Goal: Task Accomplishment & Management: Complete application form

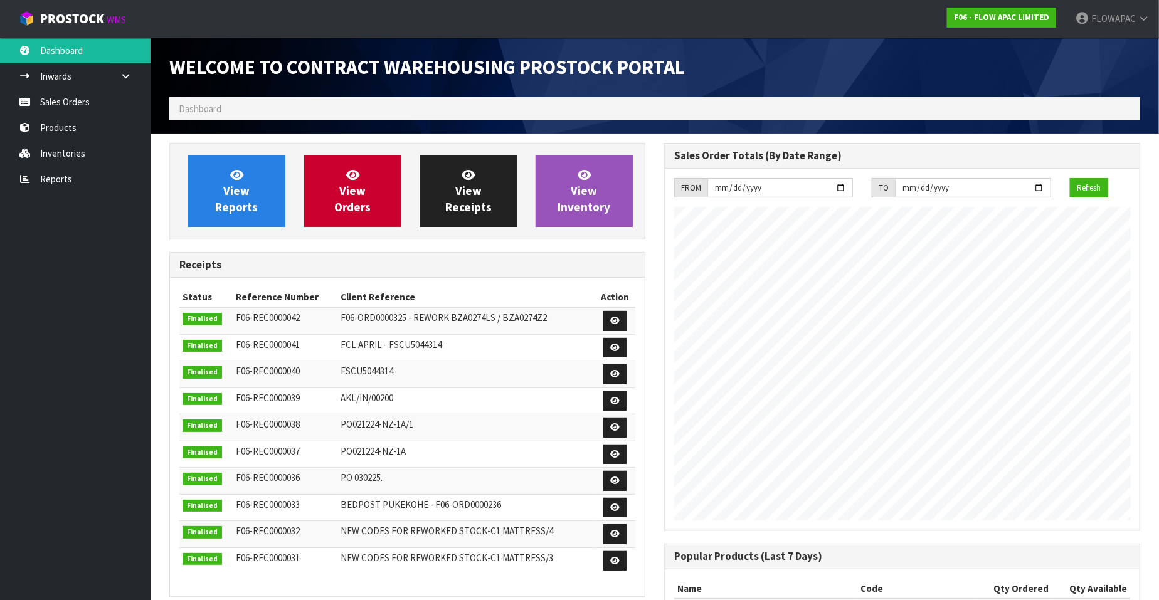
scroll to position [693, 495]
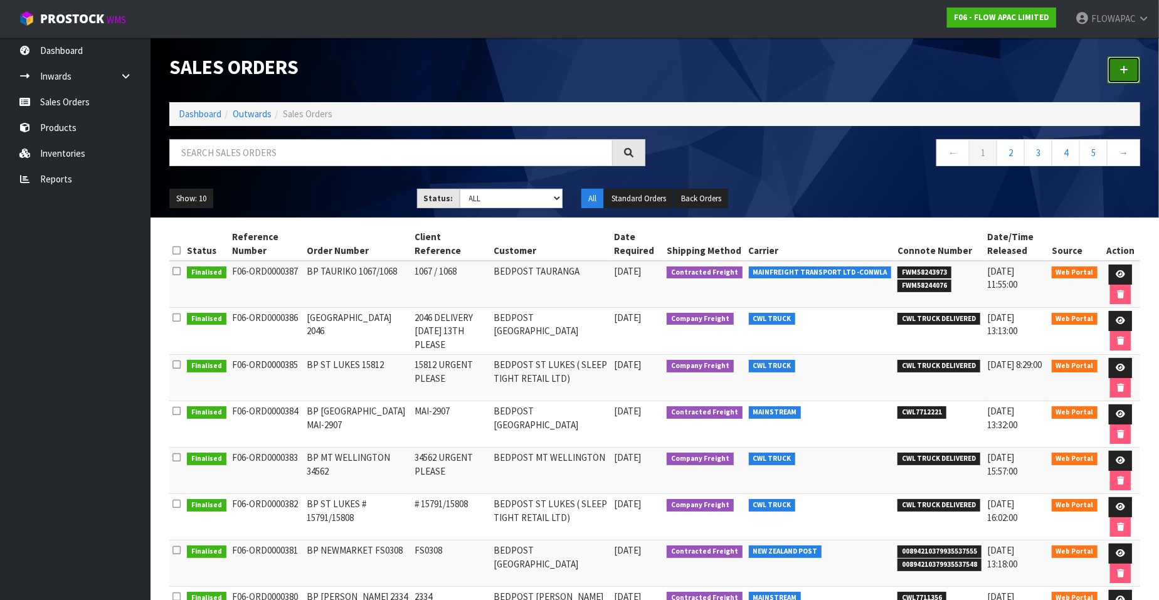
click at [1125, 68] on icon at bounding box center [1124, 69] width 9 height 9
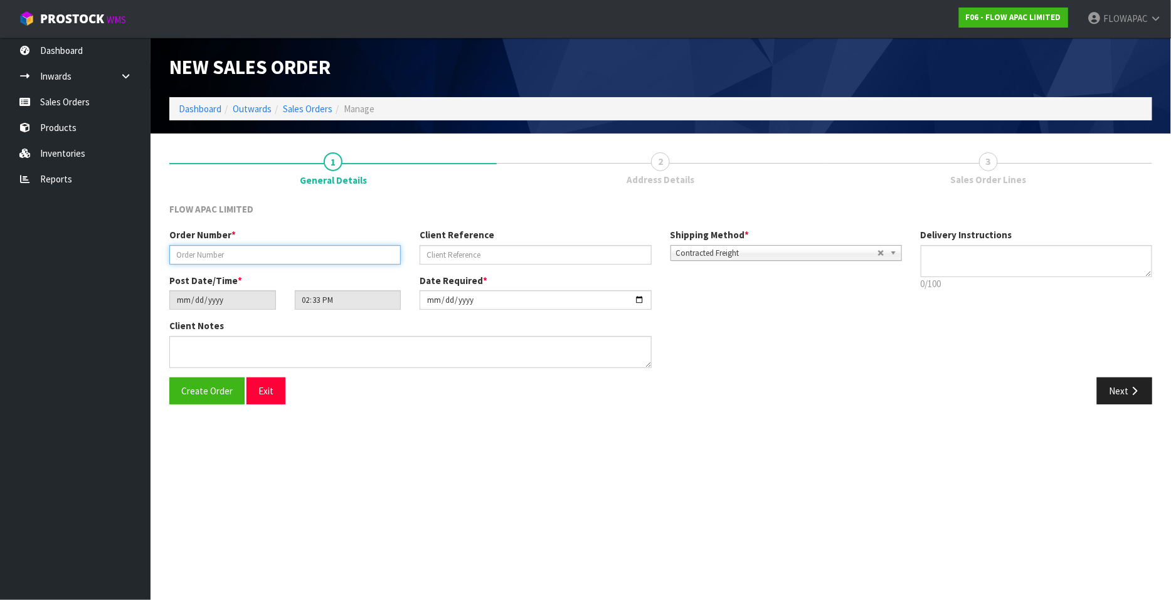
click at [245, 257] on input "text" at bounding box center [284, 254] width 231 height 19
paste input "MAI-2917"
type input "BP [GEOGRAPHIC_DATA] MAI-2917"
click at [465, 250] on input "text" at bounding box center [535, 254] width 231 height 19
paste input "MAI-2917"
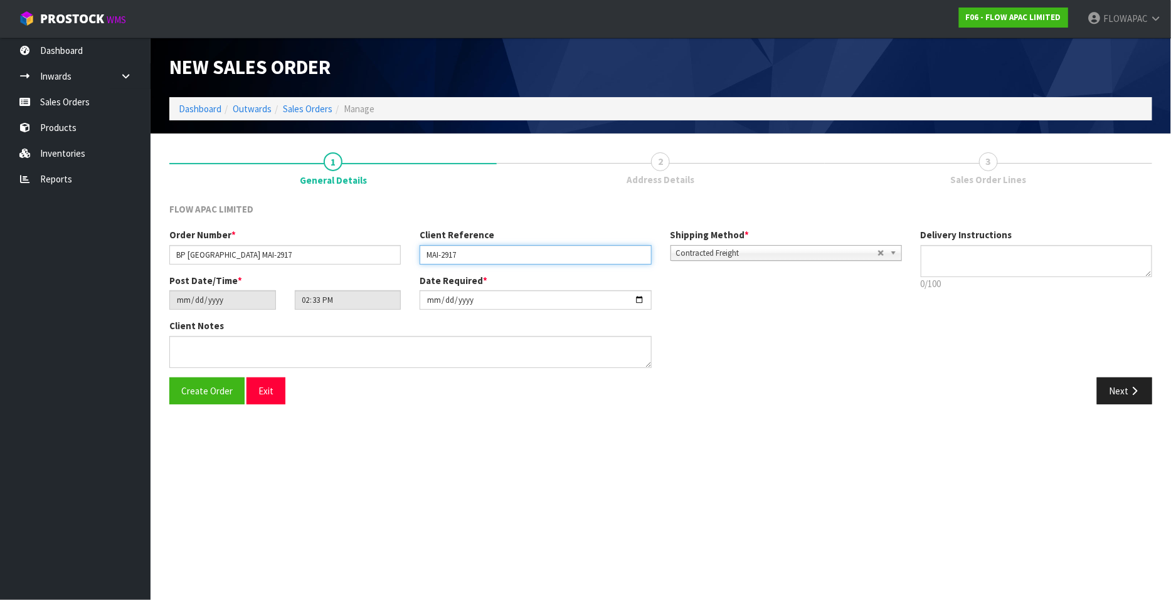
type input "MAI-2917"
click at [637, 299] on input "[DATE]" at bounding box center [535, 299] width 231 height 19
type input "[DATE]"
click at [220, 393] on span "Create Order" at bounding box center [206, 391] width 51 height 12
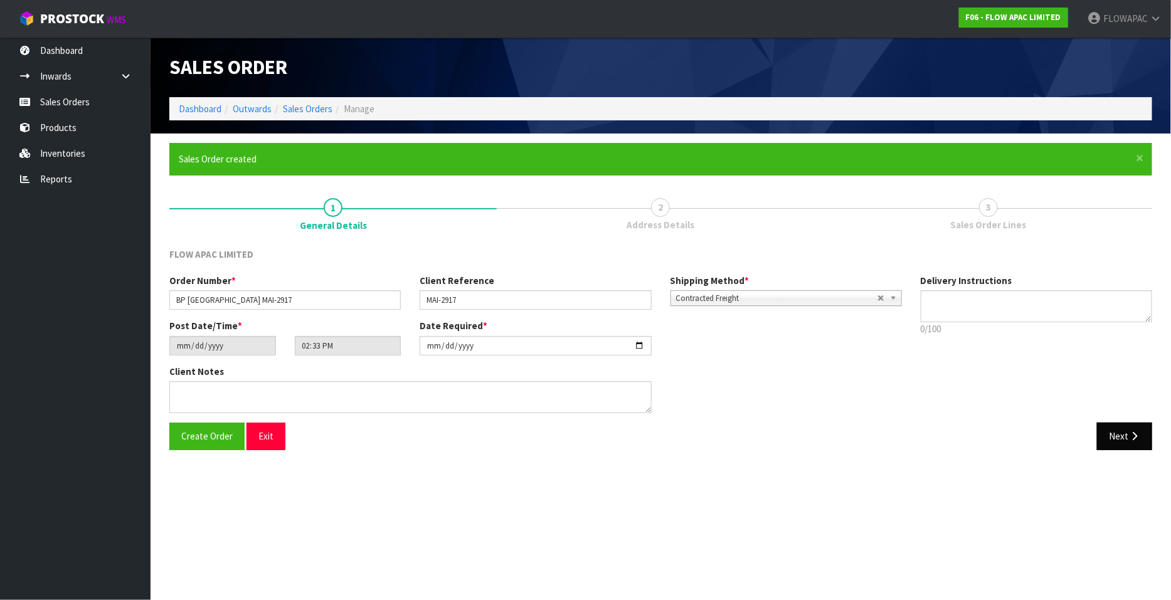
type input "16:33:00.000"
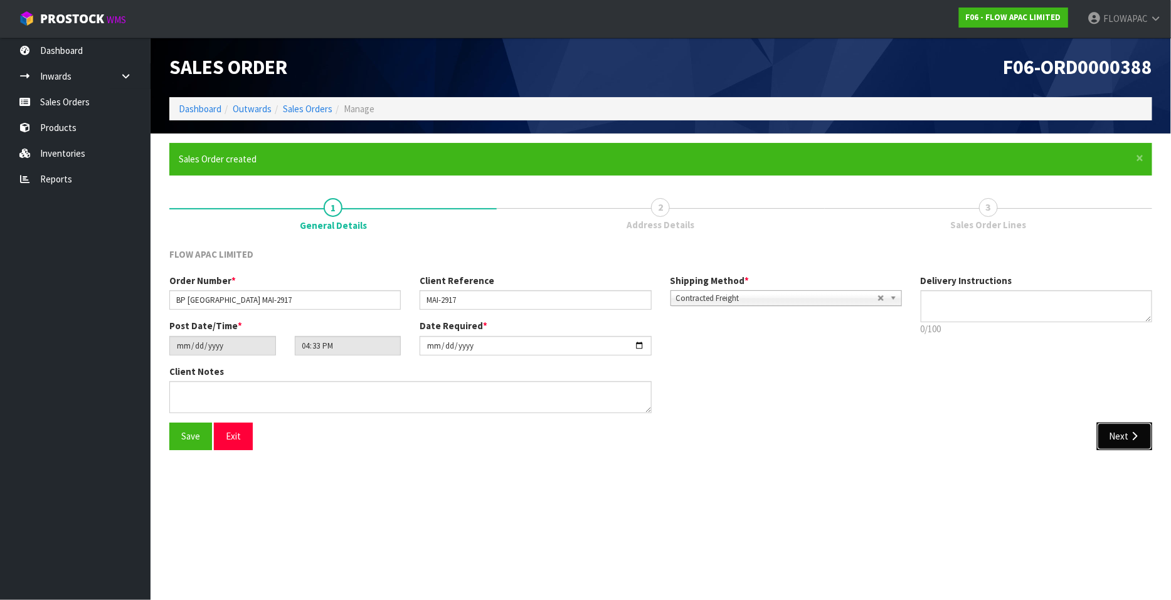
click at [1125, 437] on button "Next" at bounding box center [1124, 436] width 55 height 27
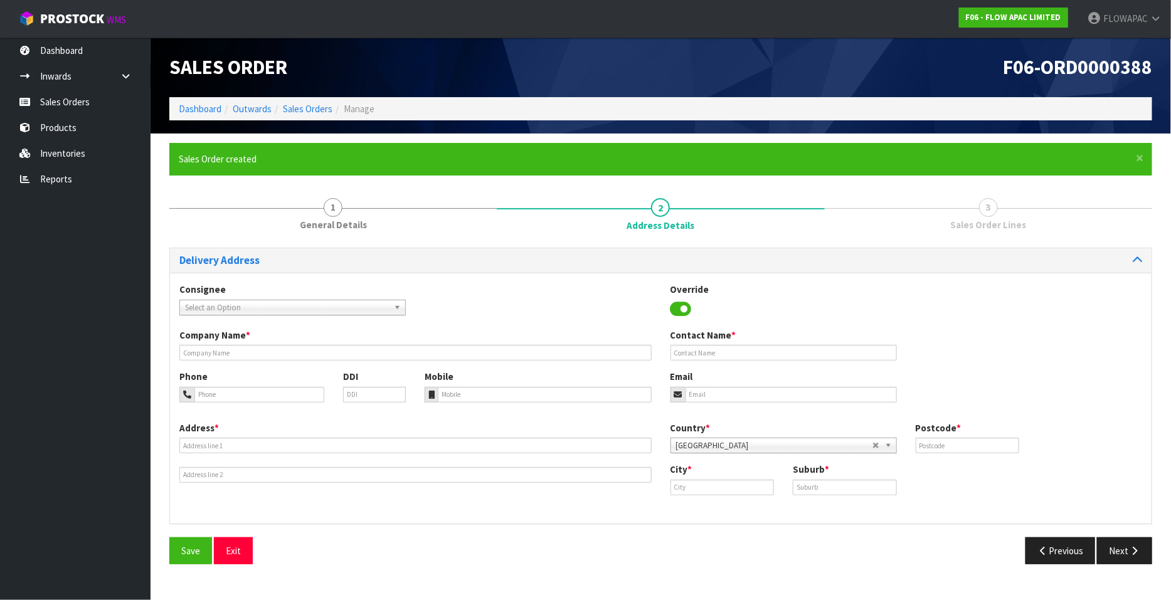
click at [251, 305] on span "Select an Option" at bounding box center [287, 307] width 204 height 15
type input "bedpost chr"
click at [315, 342] on li "BEDPOSCHC - BEDPOST CHR ISTCHURCH" at bounding box center [293, 344] width 220 height 16
type input "BEDPOST [GEOGRAPHIC_DATA]"
type input "[PERSON_NAME]"
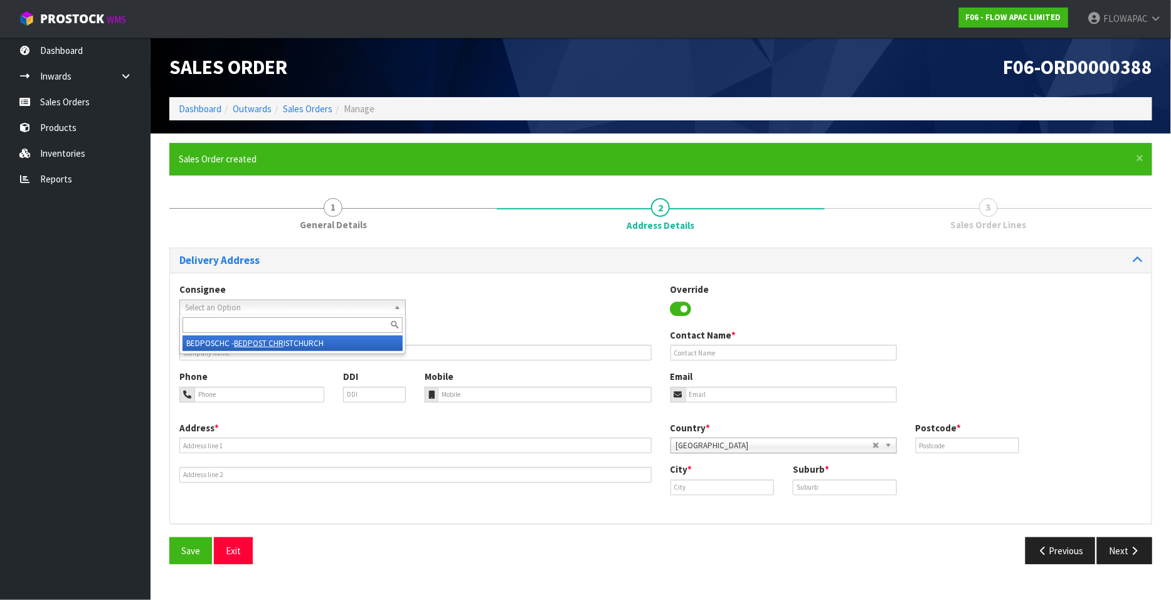
type input "03 421 6997"
type input "[PERSON_NAME][EMAIL_ADDRESS][DOMAIN_NAME]"
type input "[STREET_ADDRESS][PERSON_NAME]"
type input "8011"
type input "[GEOGRAPHIC_DATA]"
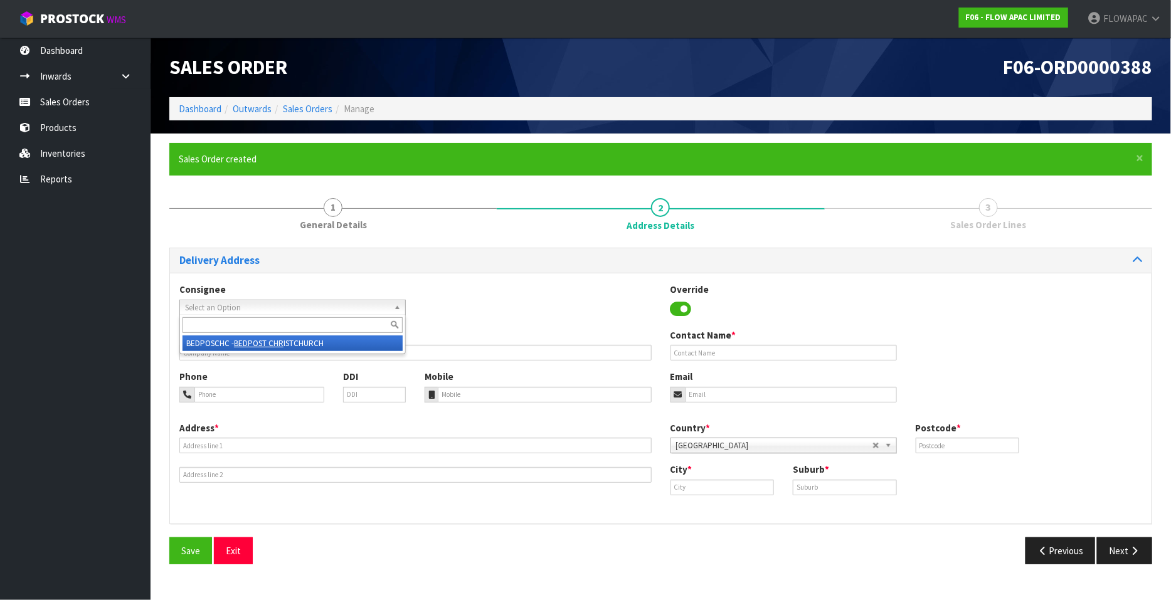
type input "[PERSON_NAME]"
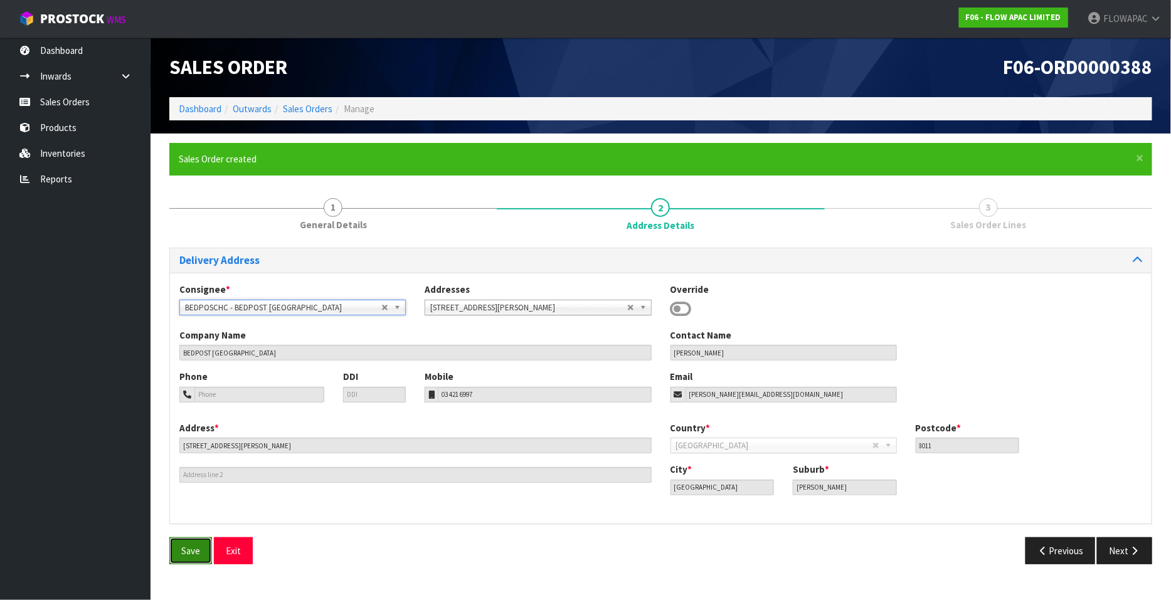
click at [199, 553] on span "Save" at bounding box center [190, 551] width 19 height 12
click at [1133, 553] on icon "button" at bounding box center [1134, 550] width 12 height 9
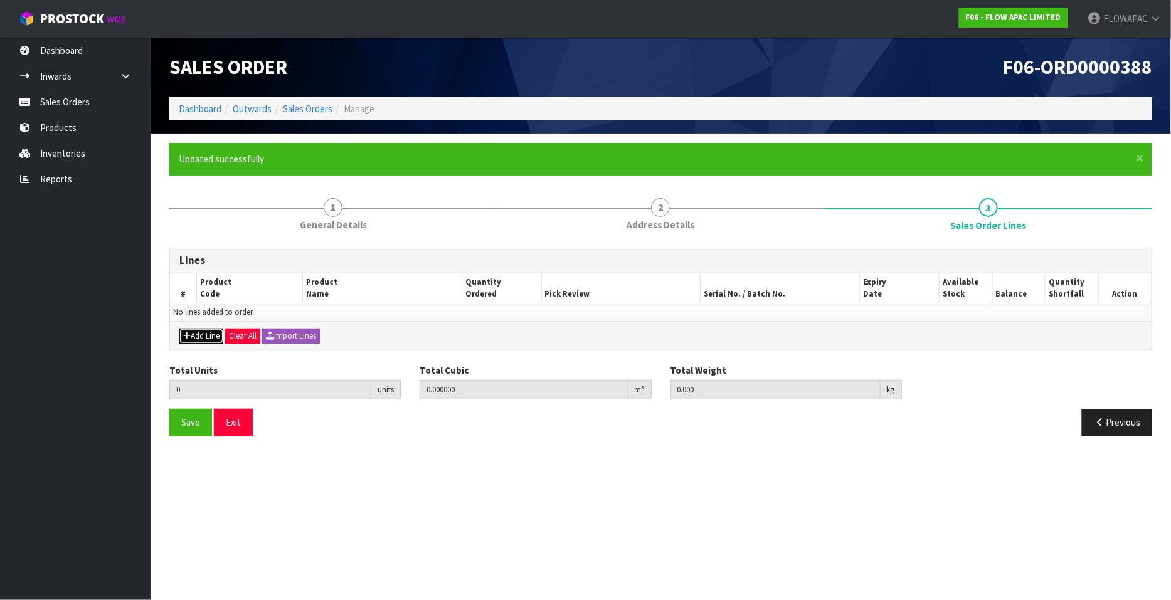
click at [199, 338] on button "Add Line" at bounding box center [201, 336] width 44 height 15
type input "0"
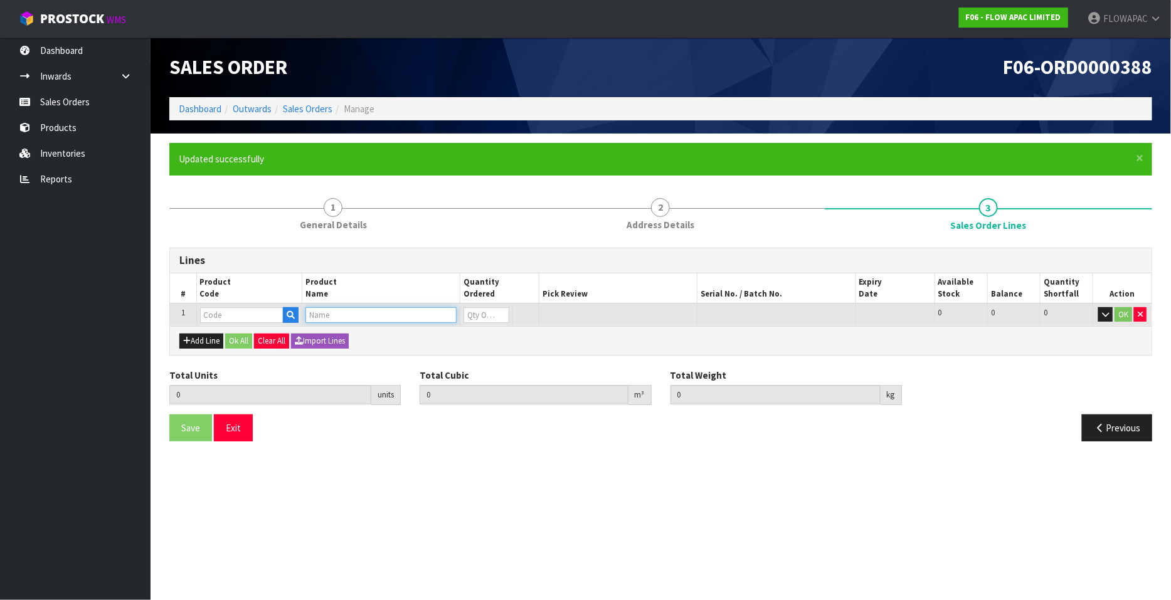
click at [332, 315] on input "text" at bounding box center [380, 315] width 151 height 16
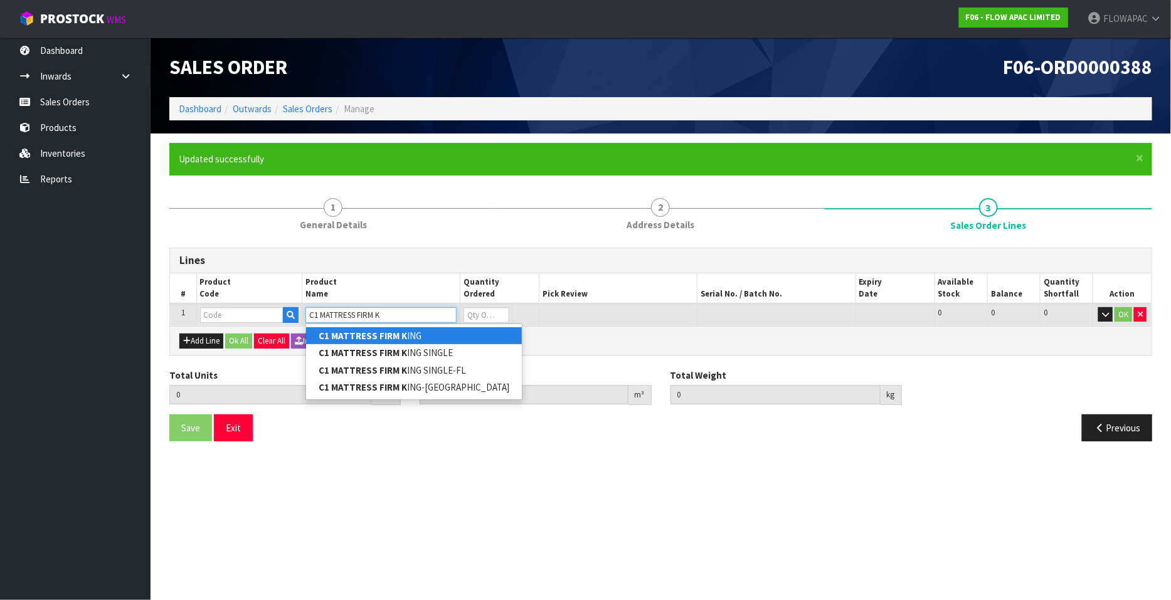
type input "C1 MATTRESS FIRM K"
click at [369, 337] on strong "C1 MATTRESS FIRM K" at bounding box center [363, 336] width 88 height 12
type input "C1 MATTRESS FIRM KING"
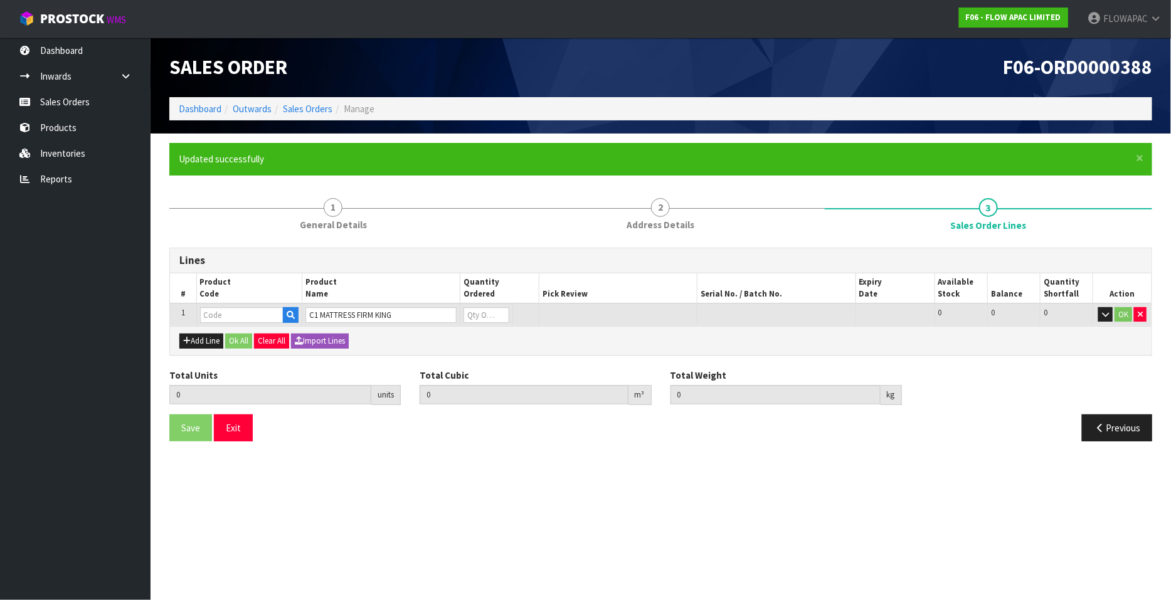
type input "0.000000"
type input "0.000"
type input "BZA0275Z6"
type input "0"
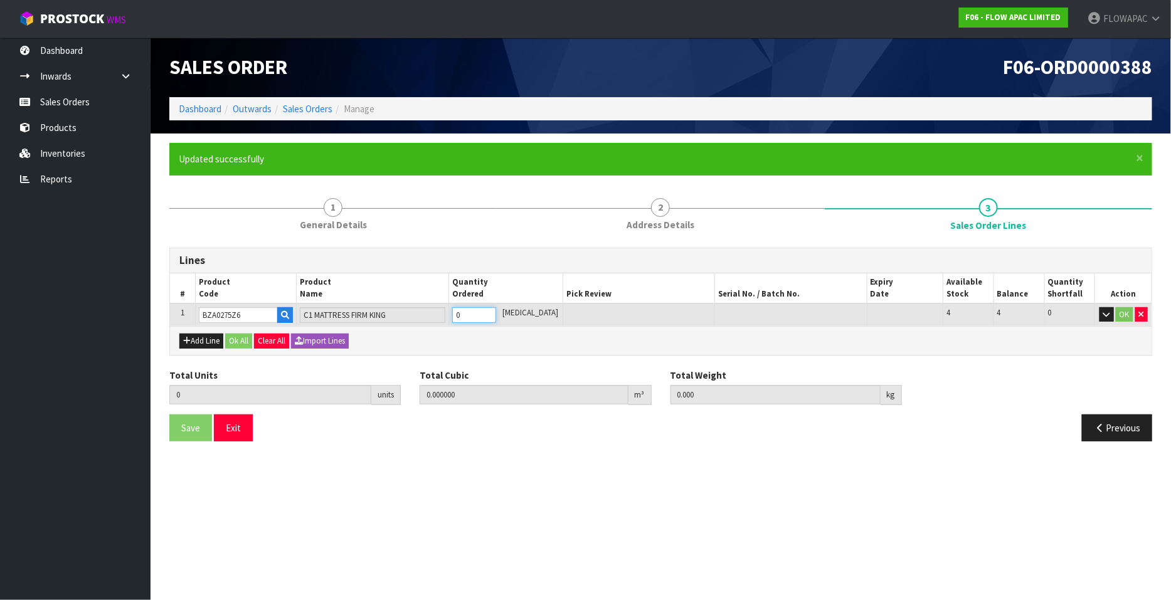
type input "1"
type input "0.238572"
type input "36"
type input "1"
click at [496, 312] on input "1" at bounding box center [474, 315] width 44 height 16
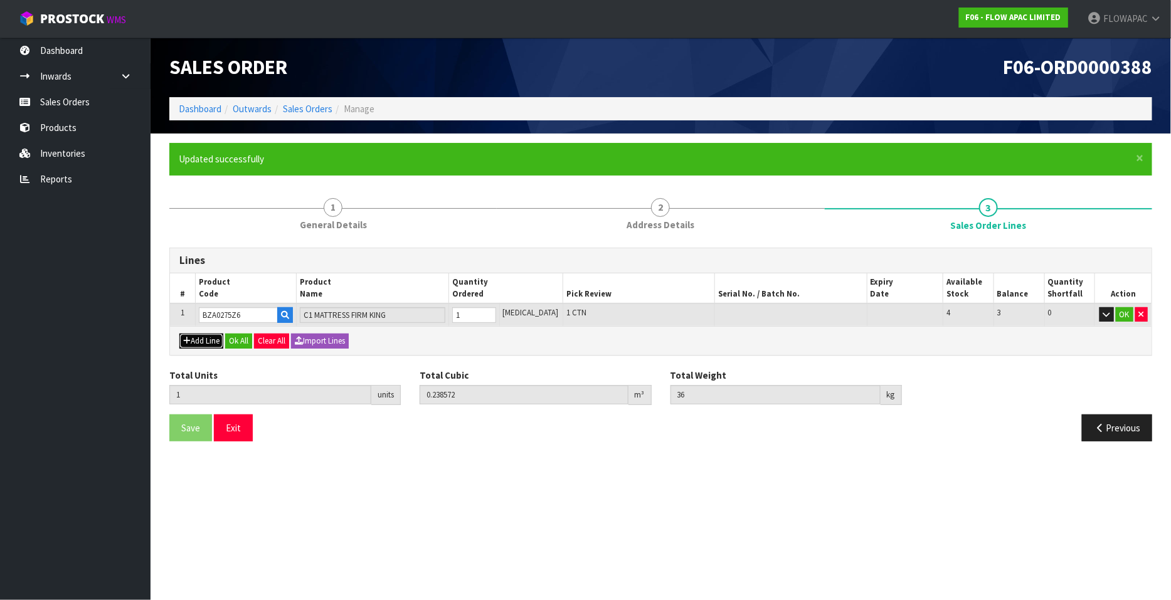
click at [201, 338] on button "Add Line" at bounding box center [201, 341] width 44 height 15
type input "0"
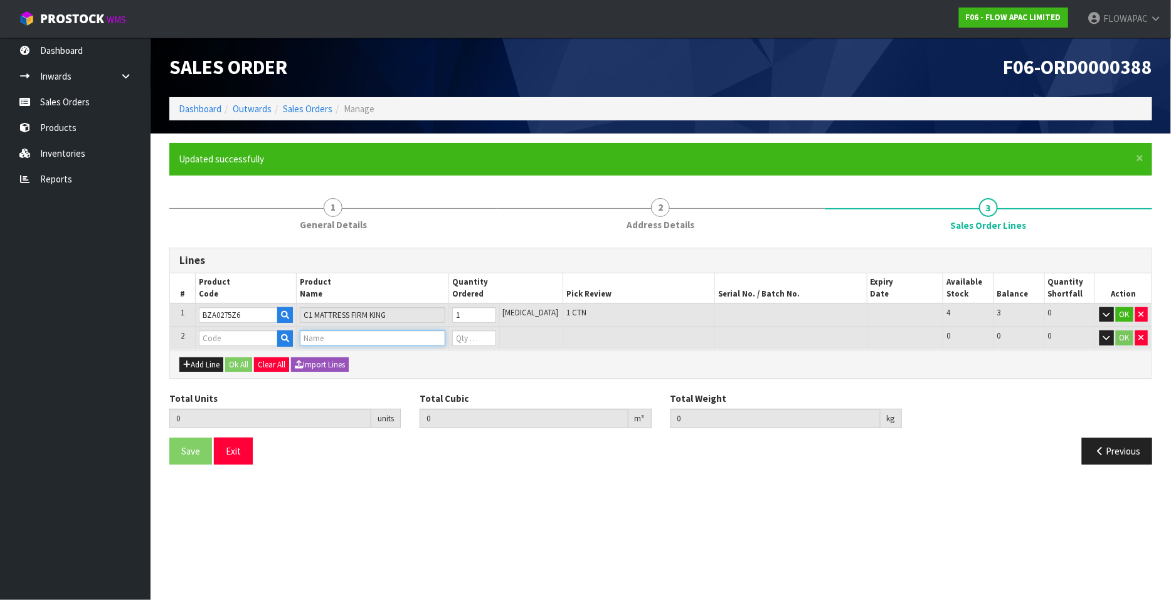
click at [335, 341] on input "text" at bounding box center [372, 339] width 145 height 16
type input "DRI-TEC PROTECTOR KIN"
click at [421, 356] on link "DRI-TEC PROTECTOR KIN G" at bounding box center [374, 359] width 137 height 17
type input "DRI-TEC PROTECTOR KING"
type input "1"
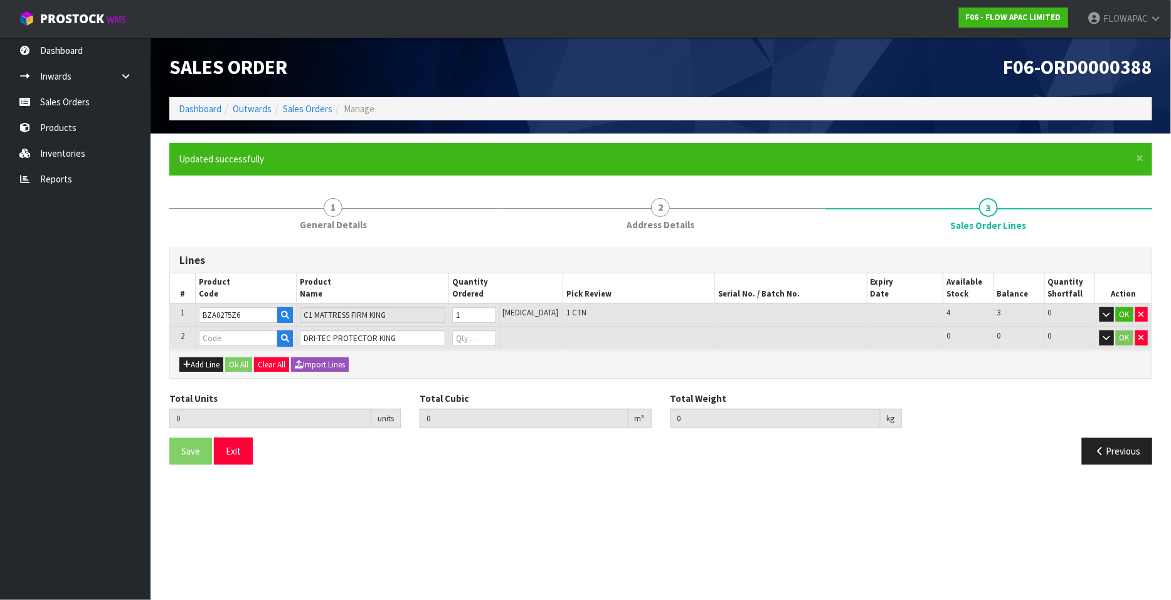
type input "0.238572"
type input "36"
type input "BZM03AWZ6"
type input "0"
type input "2"
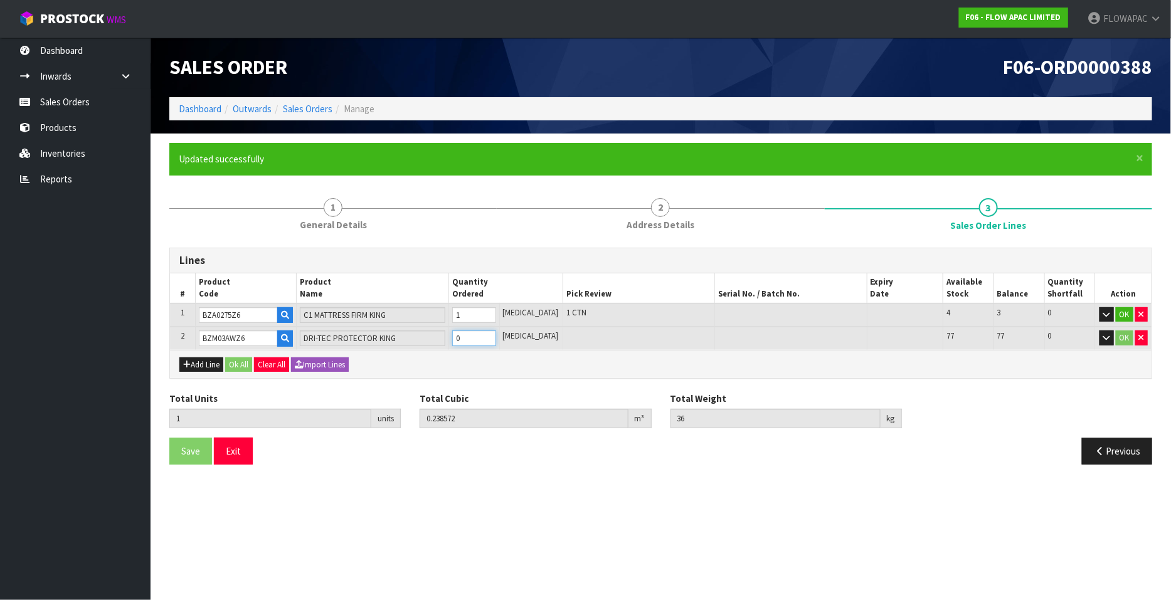
type input "0.251676"
type input "37.66"
type input "1"
click at [496, 332] on input "1" at bounding box center [474, 339] width 44 height 16
click at [238, 366] on button "Ok All" at bounding box center [238, 365] width 27 height 15
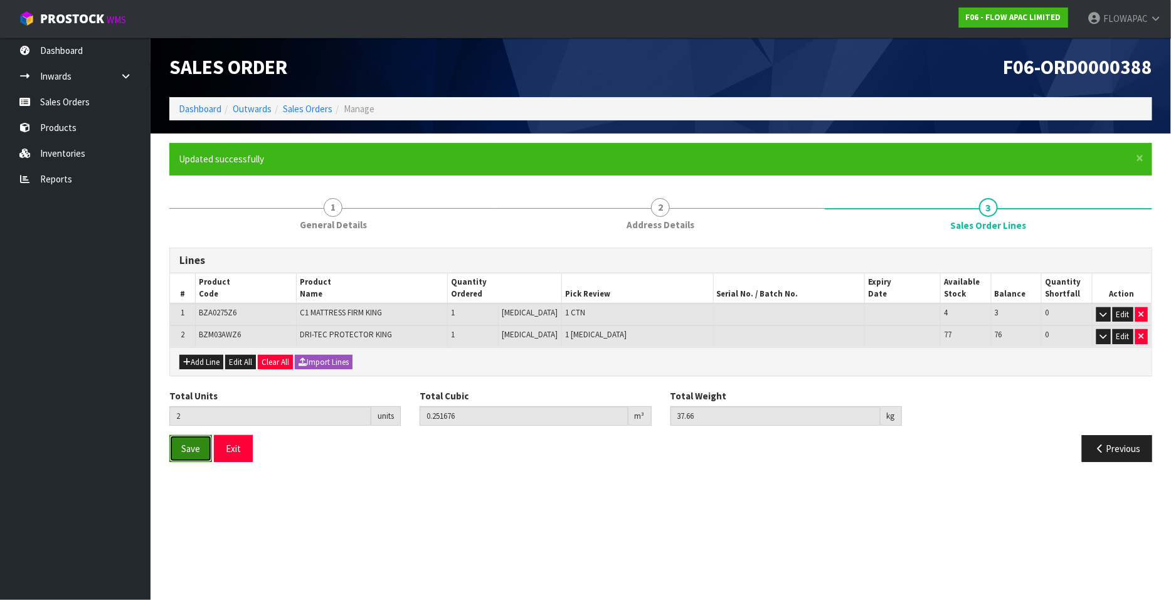
click at [201, 450] on button "Save" at bounding box center [190, 448] width 43 height 27
click at [233, 449] on button "Exit" at bounding box center [233, 448] width 39 height 27
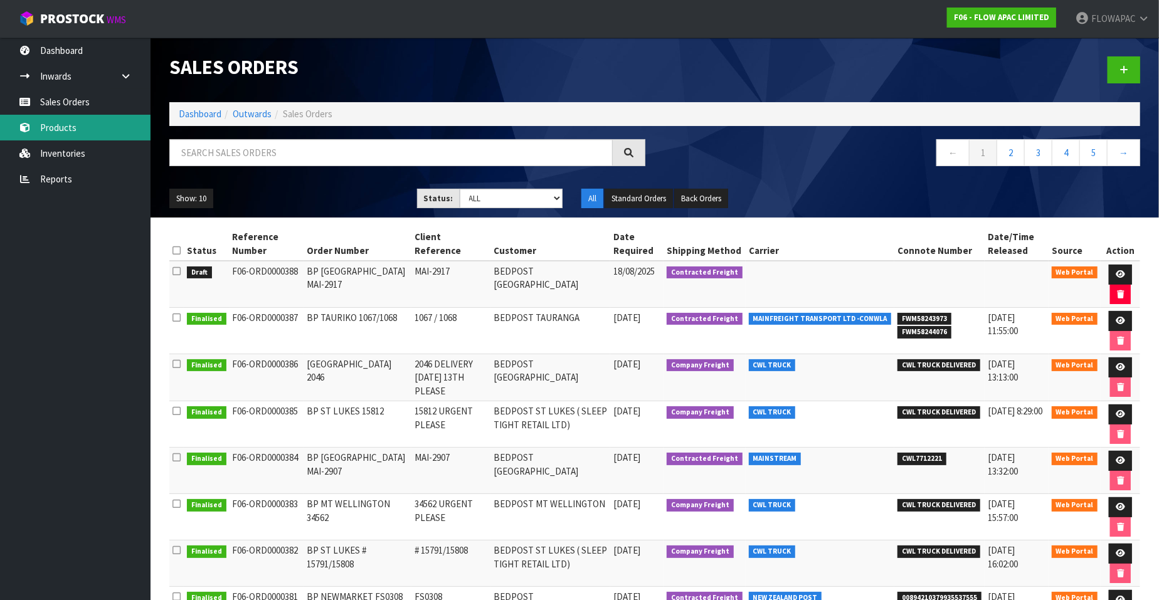
click at [68, 131] on link "Products" at bounding box center [75, 128] width 151 height 26
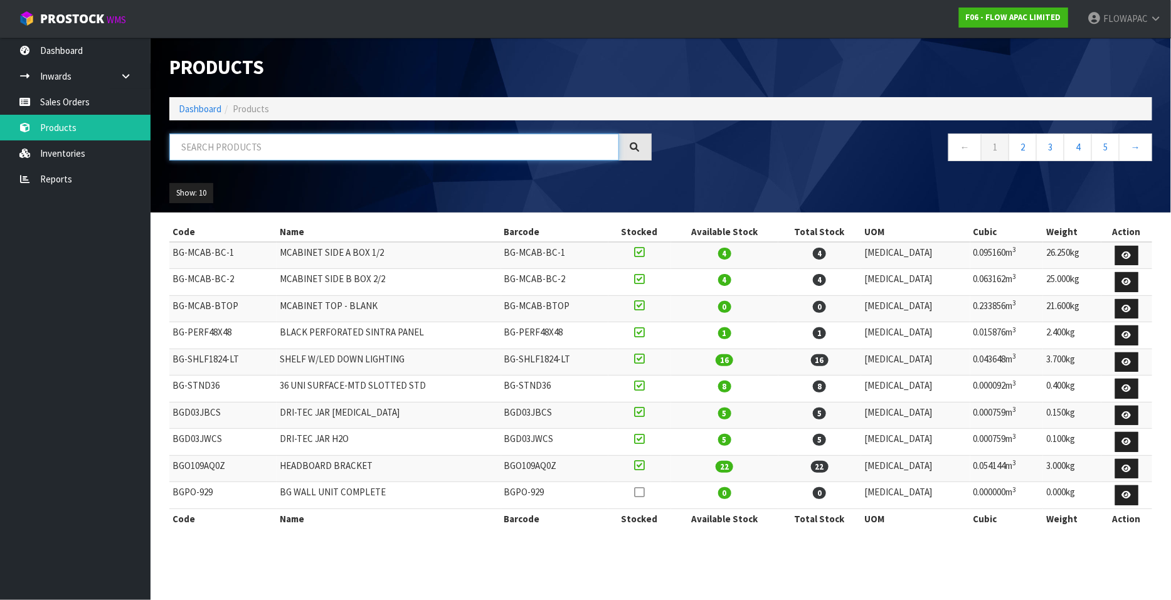
click at [339, 146] on input "text" at bounding box center [394, 147] width 450 height 27
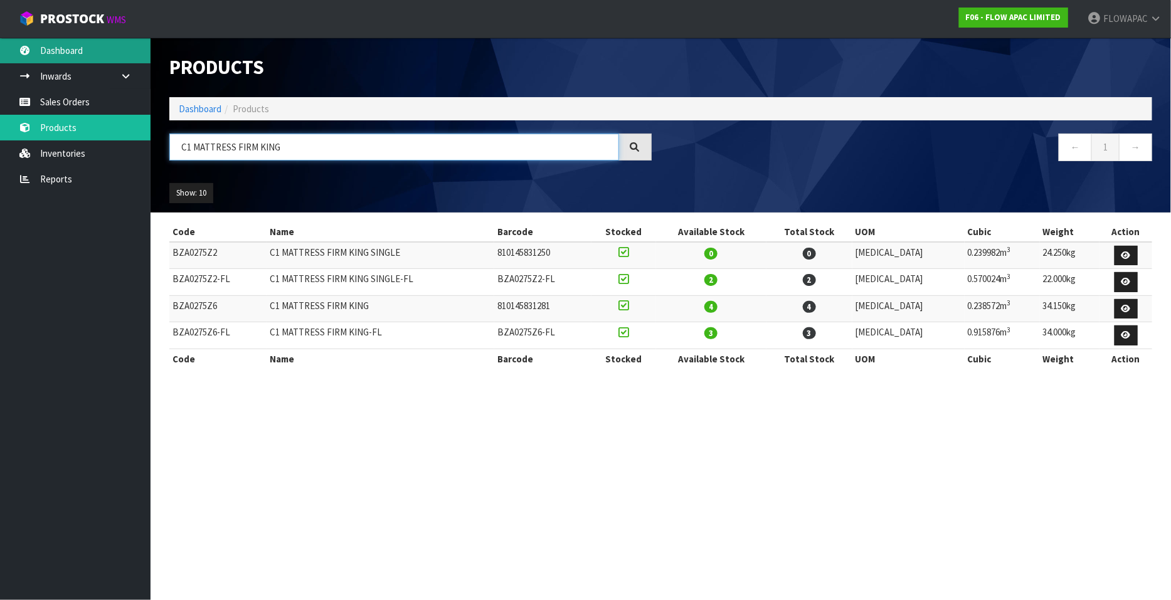
type input "C1 MATTRESS FIRM KING"
click at [75, 51] on link "Dashboard" at bounding box center [75, 51] width 151 height 26
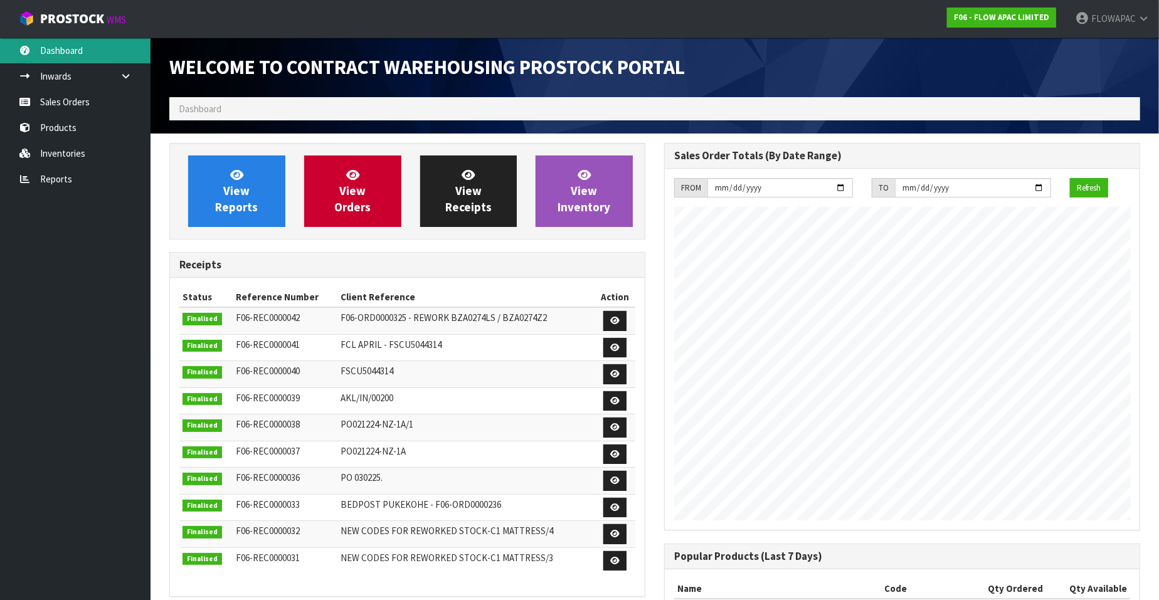
scroll to position [693, 495]
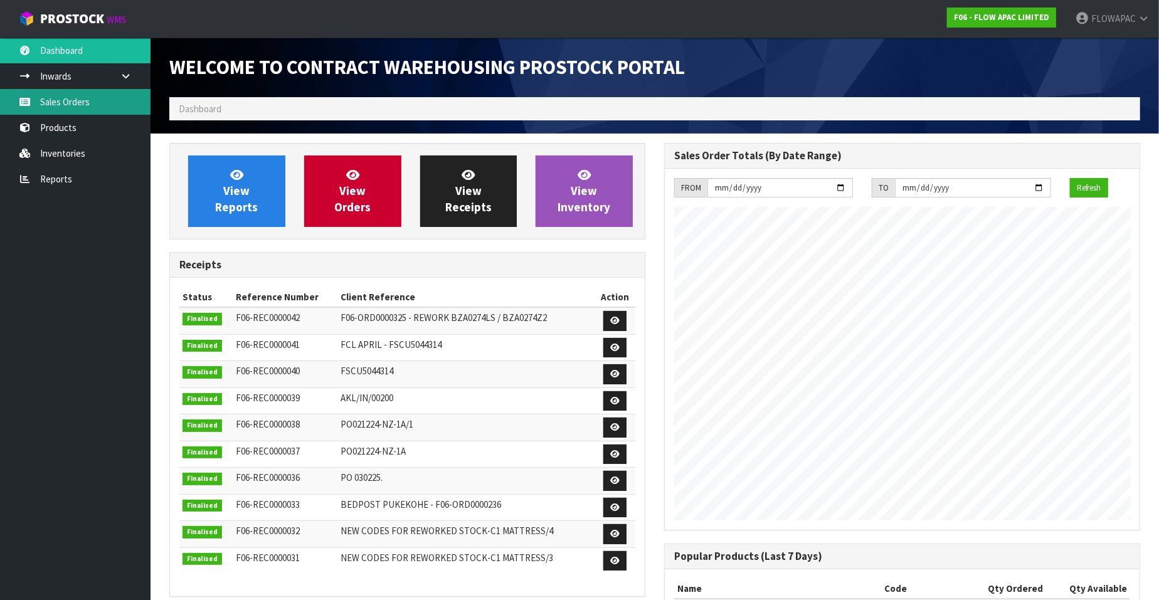
click at [65, 100] on link "Sales Orders" at bounding box center [75, 102] width 151 height 26
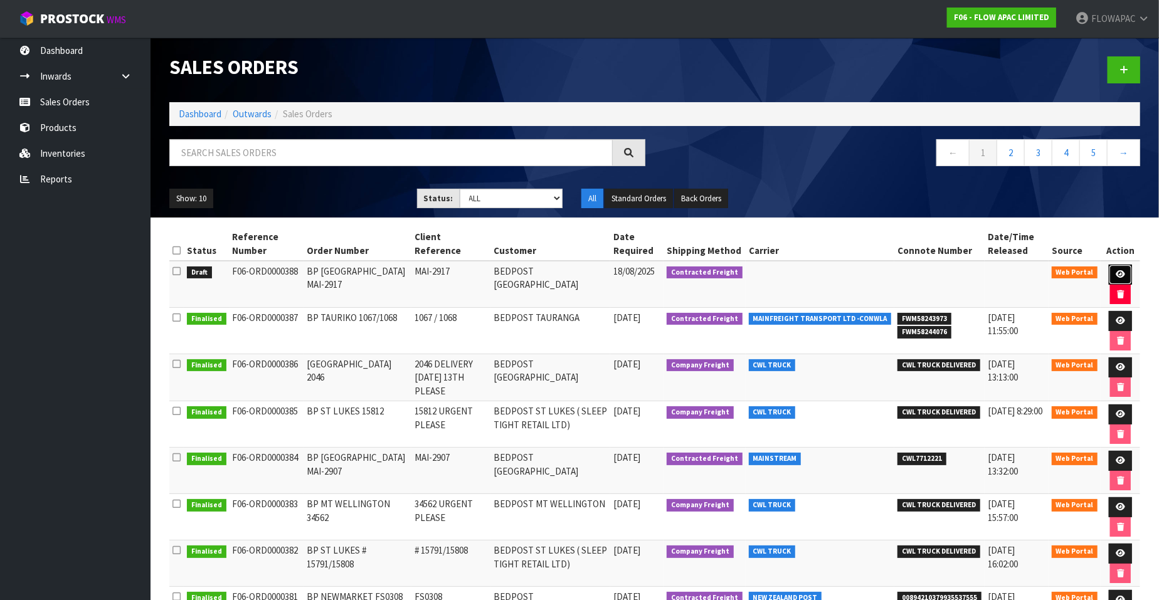
click at [1121, 273] on icon at bounding box center [1120, 274] width 9 height 8
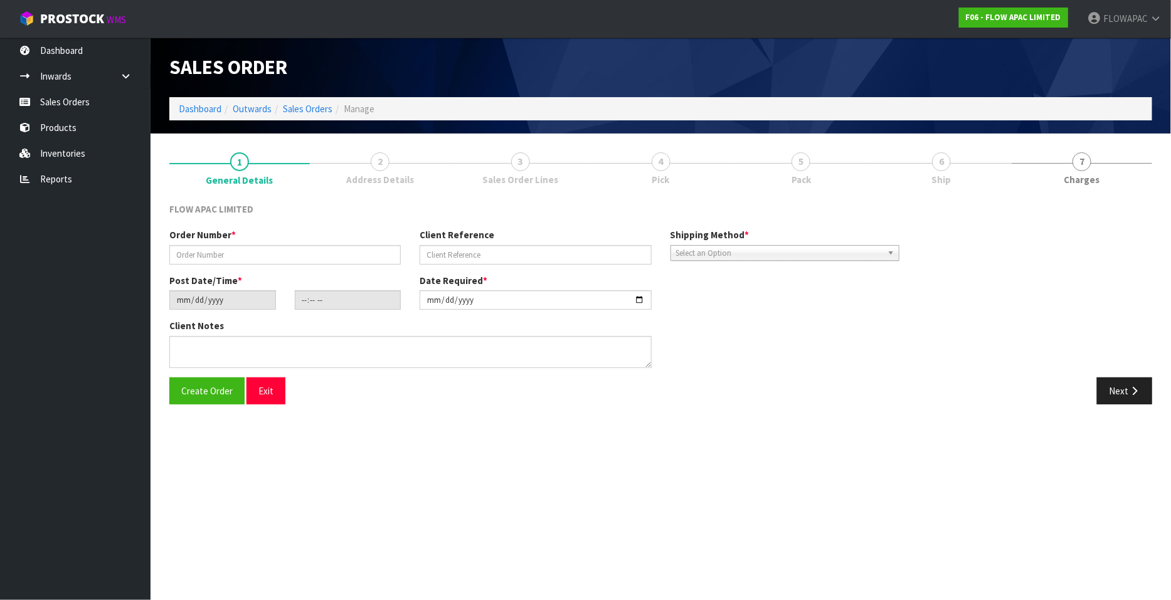
type input "BP [GEOGRAPHIC_DATA] MAI-2917"
type input "MAI-2917"
type input "[DATE]"
type input "20:33:00.000"
type input "[DATE]"
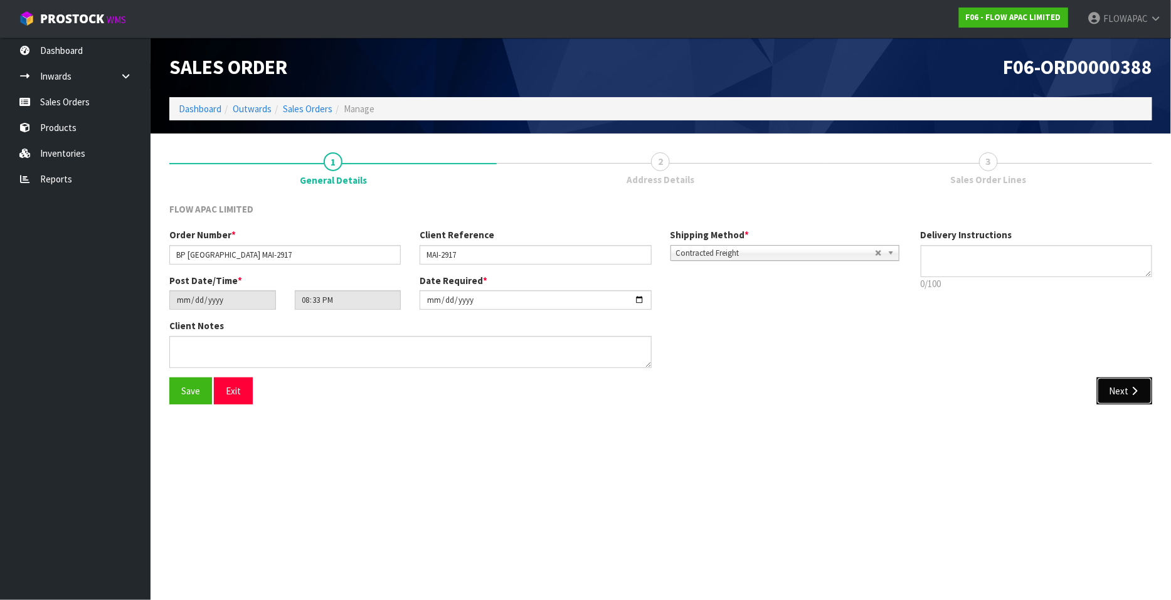
click at [1130, 390] on icon "button" at bounding box center [1134, 390] width 12 height 9
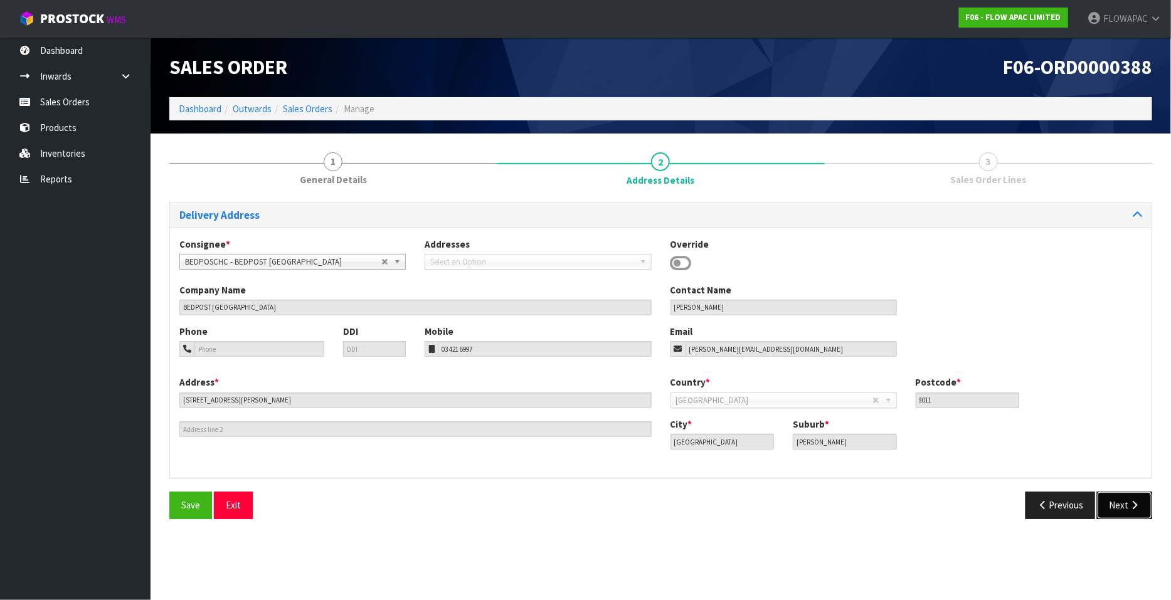
click at [1122, 507] on button "Next" at bounding box center [1124, 505] width 55 height 27
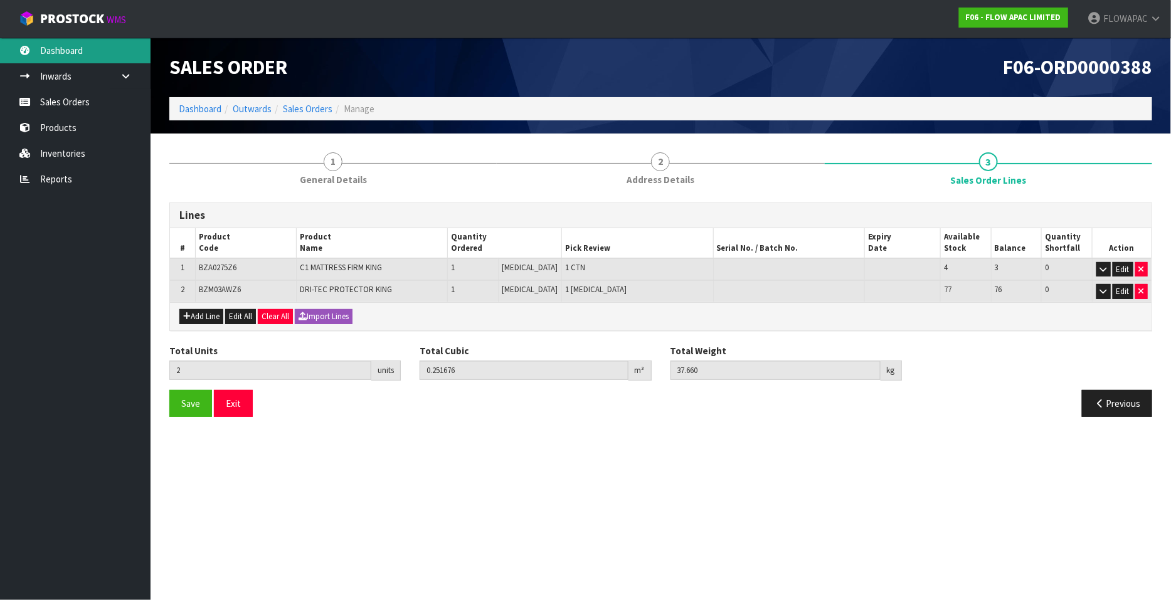
click at [80, 46] on link "Dashboard" at bounding box center [75, 51] width 151 height 26
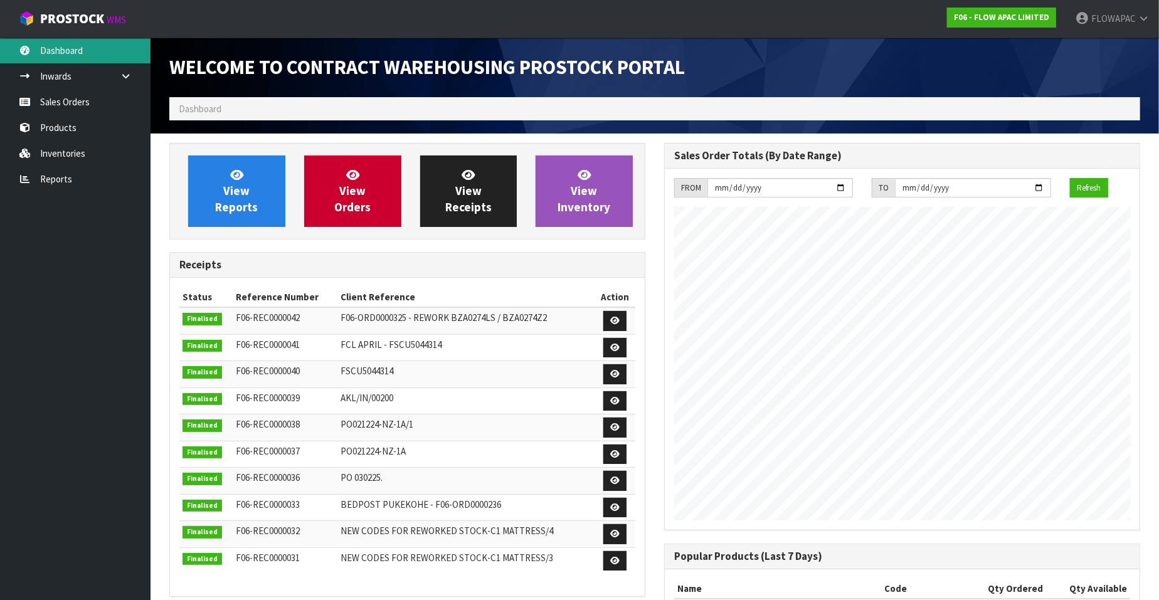
scroll to position [693, 495]
click at [1109, 19] on span "FLOWAPAC" at bounding box center [1113, 19] width 45 height 12
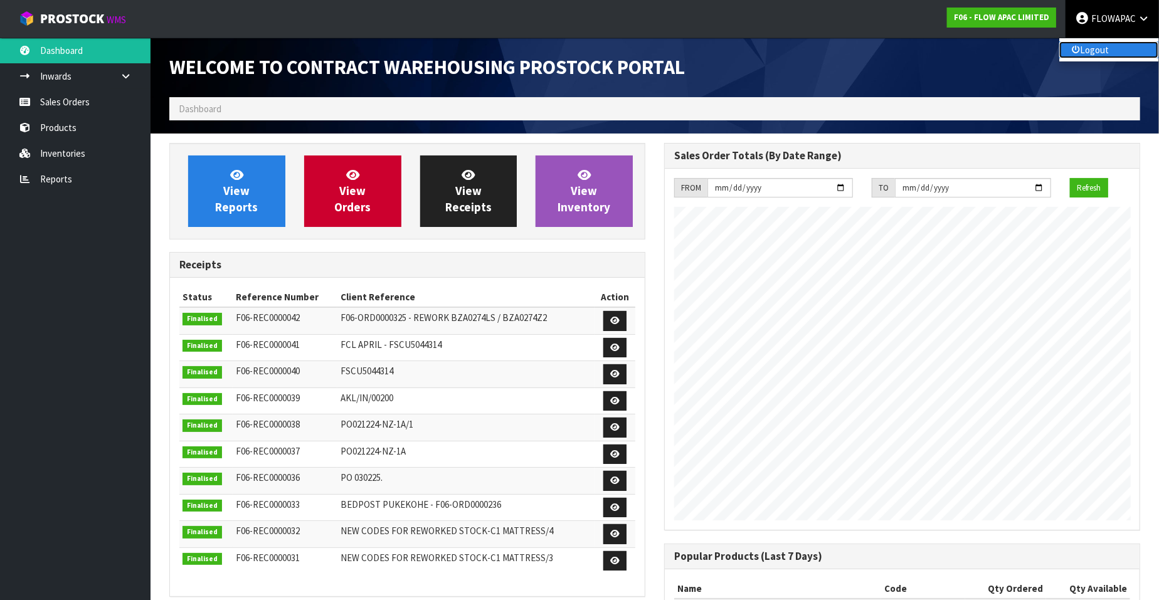
click at [1093, 50] on link "Logout" at bounding box center [1108, 49] width 99 height 17
